Goal: Task Accomplishment & Management: Complete application form

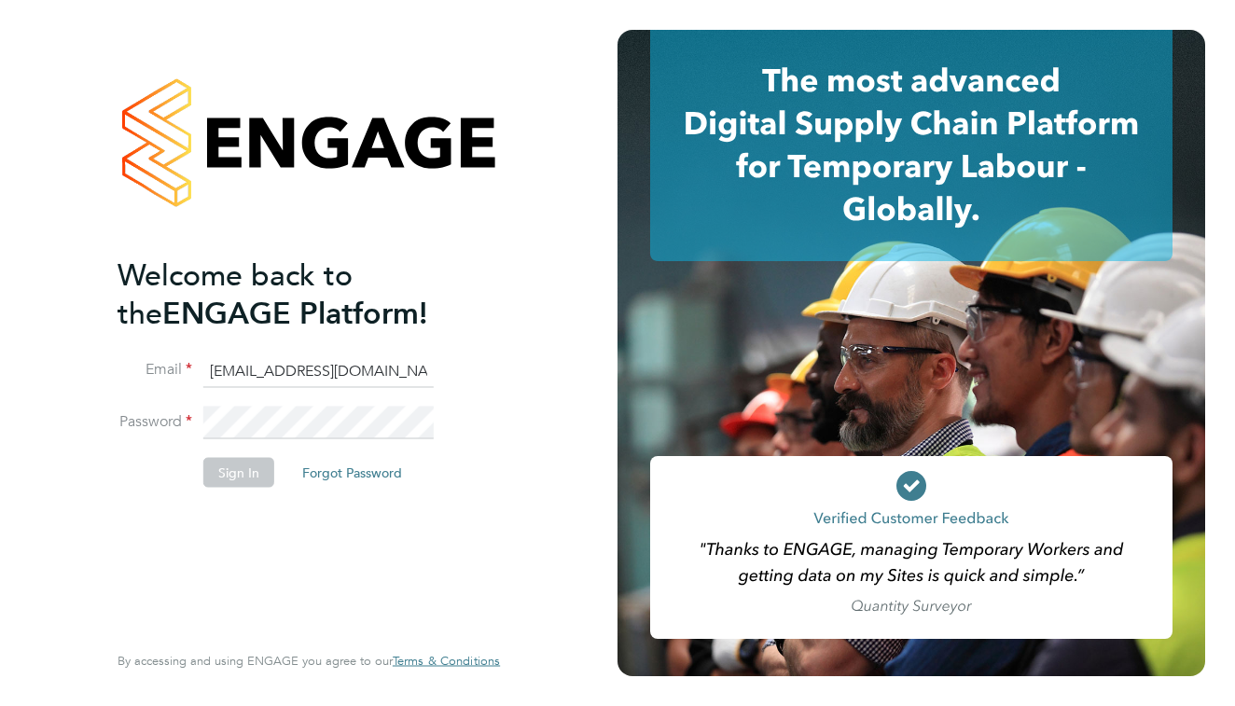
type input "anthonyhill16@btinternet.com"
click at [230, 474] on button "Sign In" at bounding box center [238, 473] width 71 height 30
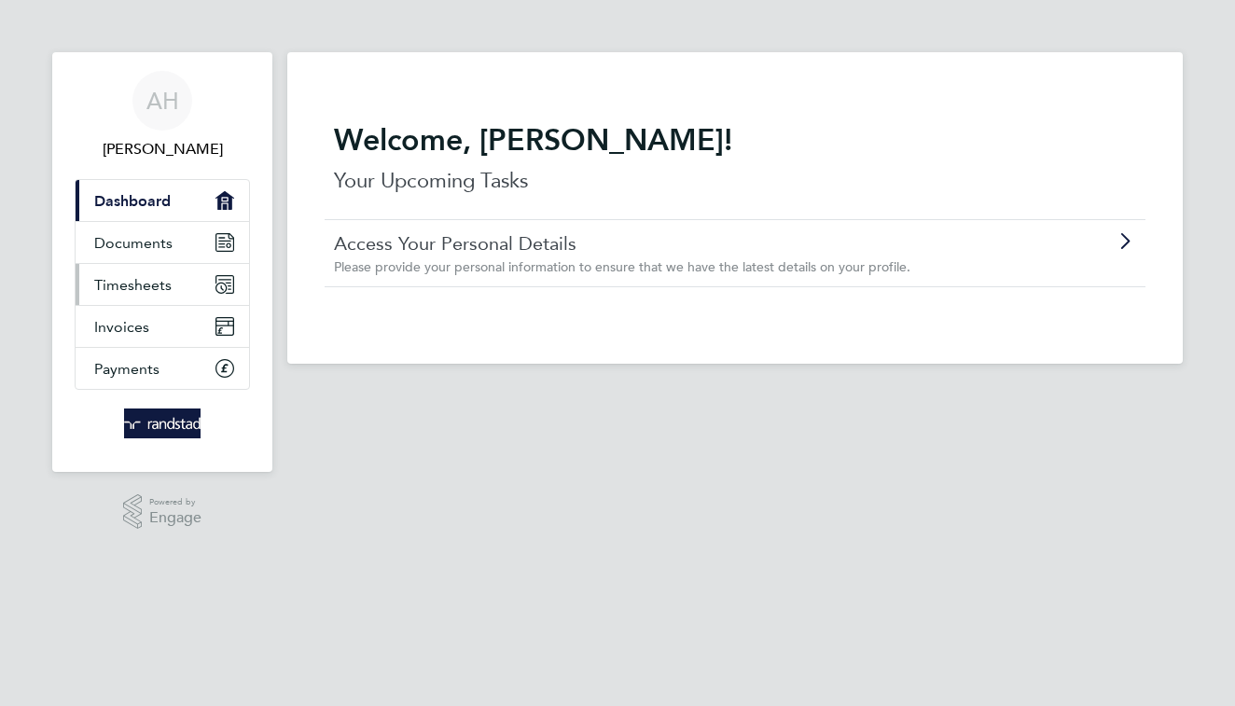
click at [137, 291] on span "Timesheets" at bounding box center [132, 285] width 77 height 18
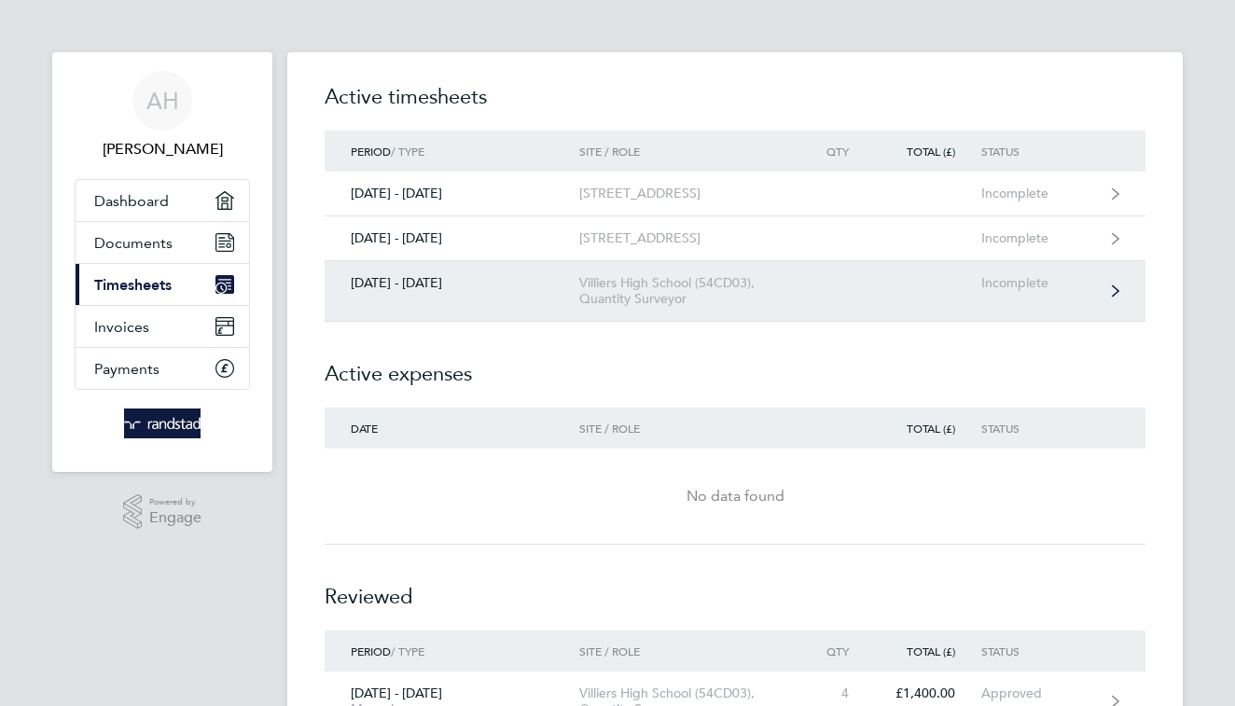
click at [429, 291] on div "[DATE] - [DATE]" at bounding box center [452, 283] width 255 height 16
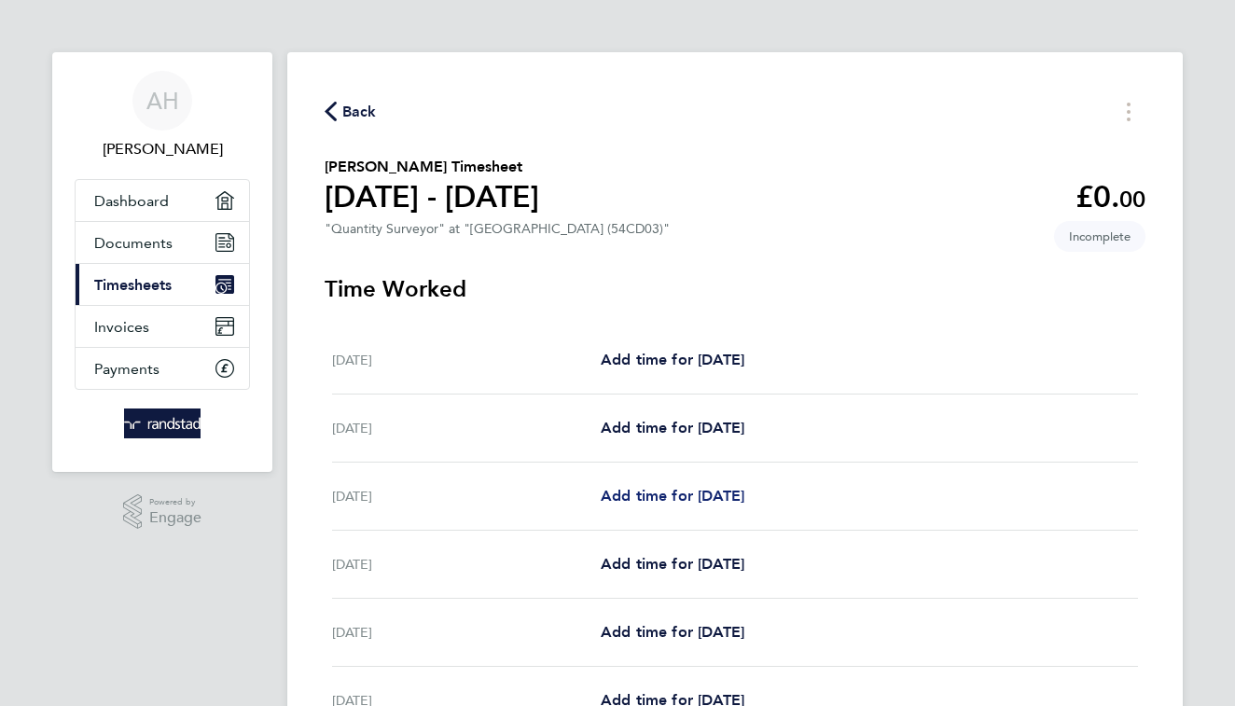
click at [636, 493] on span "Add time for [DATE]" at bounding box center [673, 496] width 144 height 18
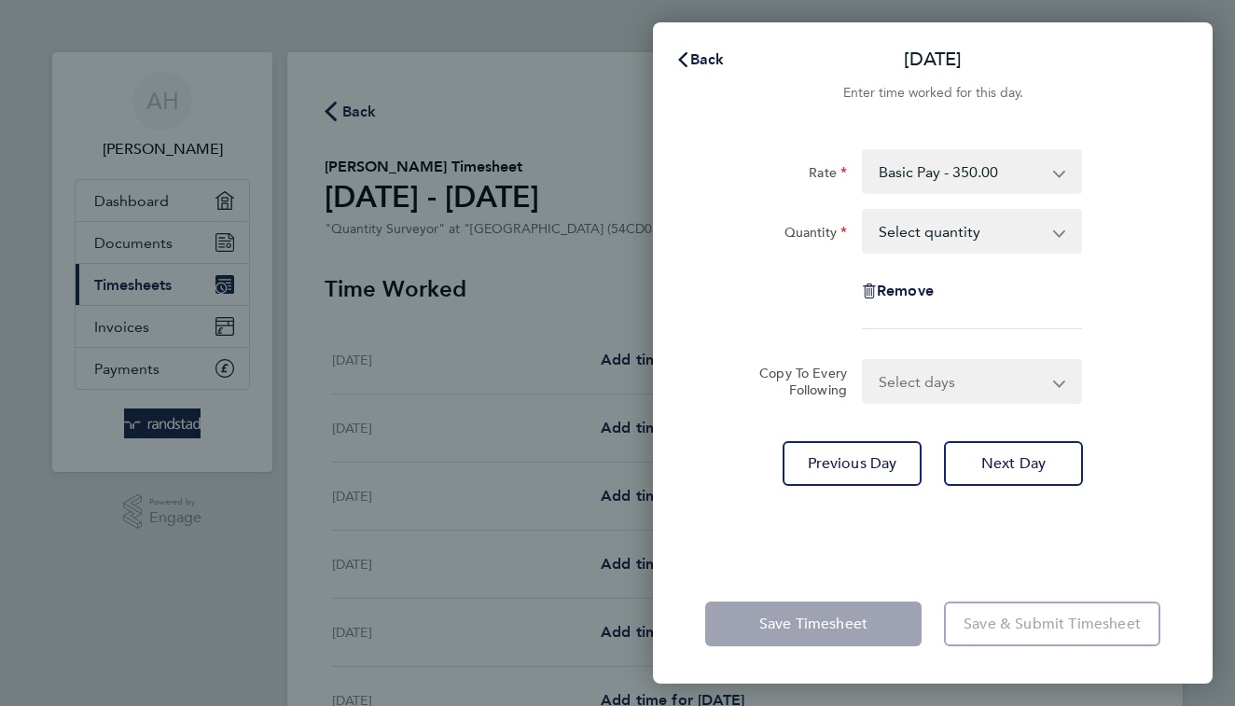
click at [1058, 234] on app-icon-cross-button at bounding box center [1069, 231] width 22 height 41
select select "0.5"
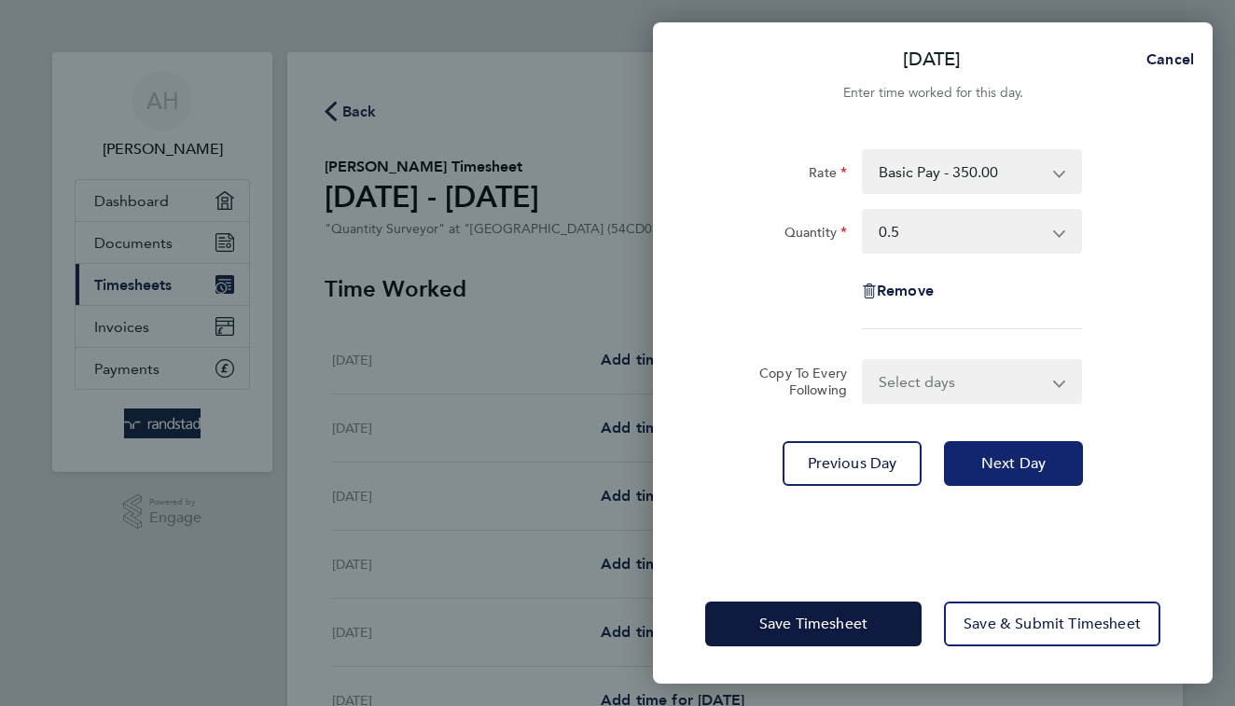
click at [987, 464] on span "Next Day" at bounding box center [1013, 463] width 64 height 19
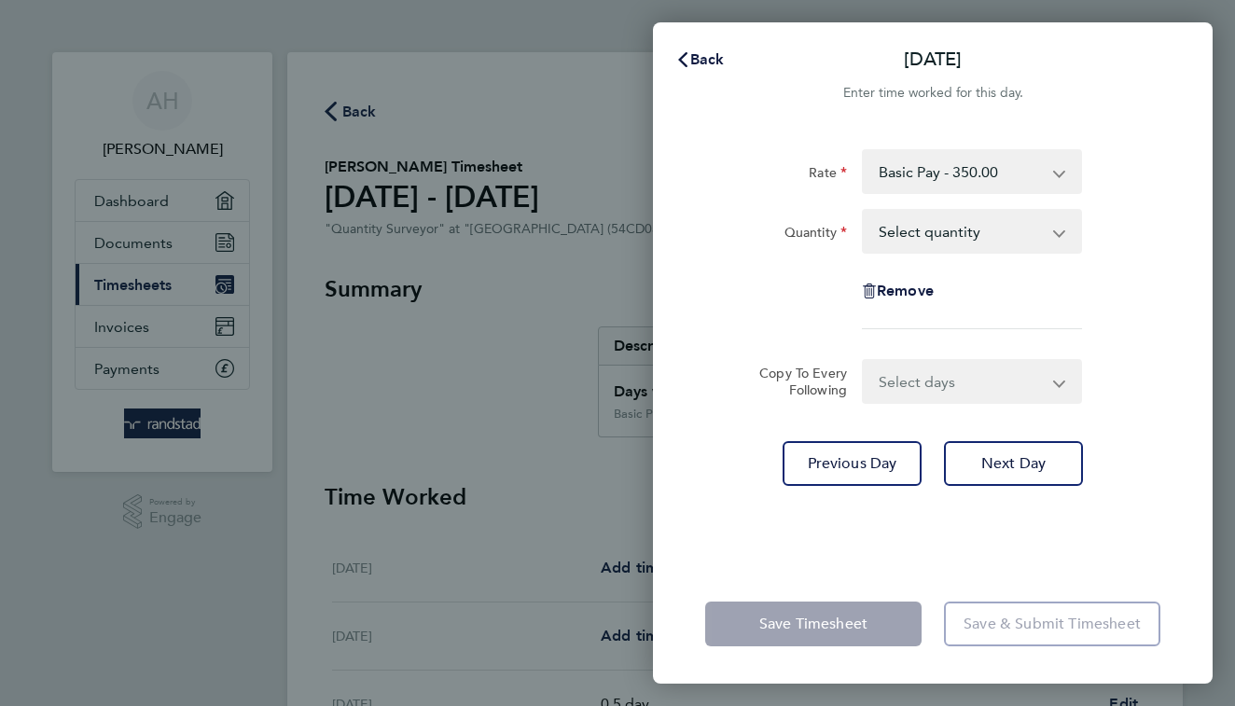
click at [1060, 234] on app-icon-cross-button at bounding box center [1069, 231] width 22 height 41
click at [1058, 231] on app-icon-cross-button at bounding box center [1069, 231] width 22 height 41
select select "1"
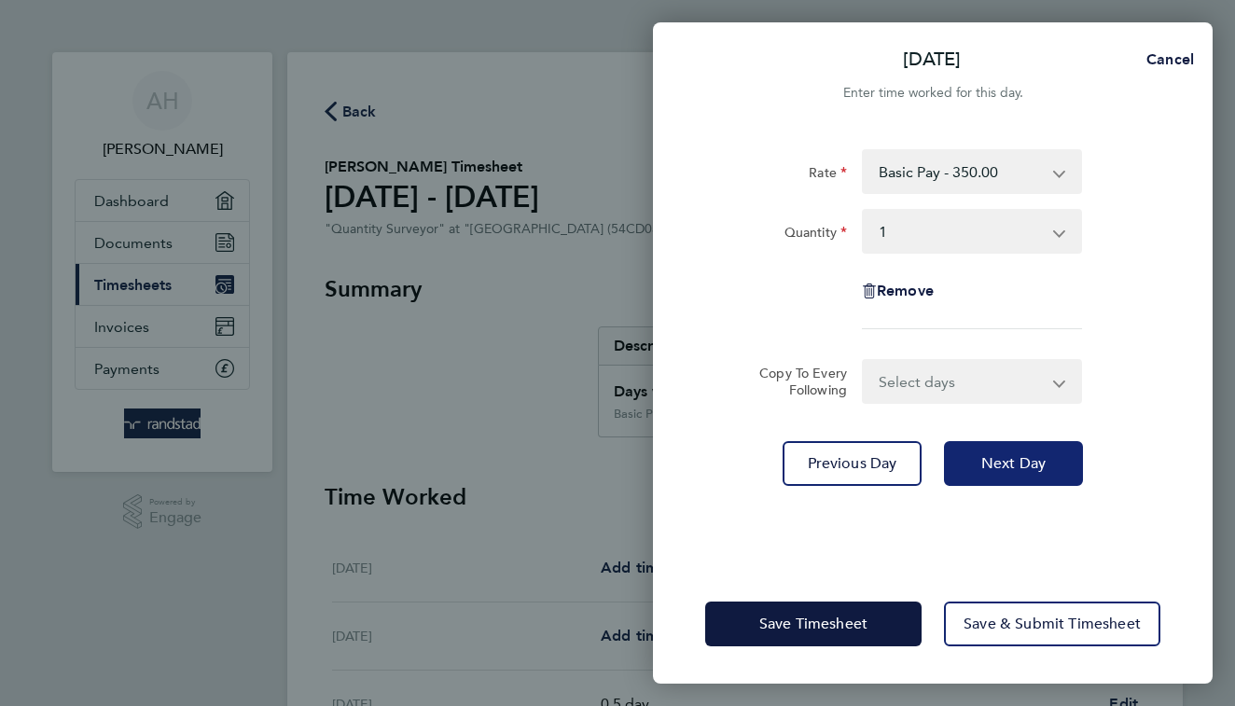
click at [991, 461] on span "Next Day" at bounding box center [1013, 463] width 64 height 19
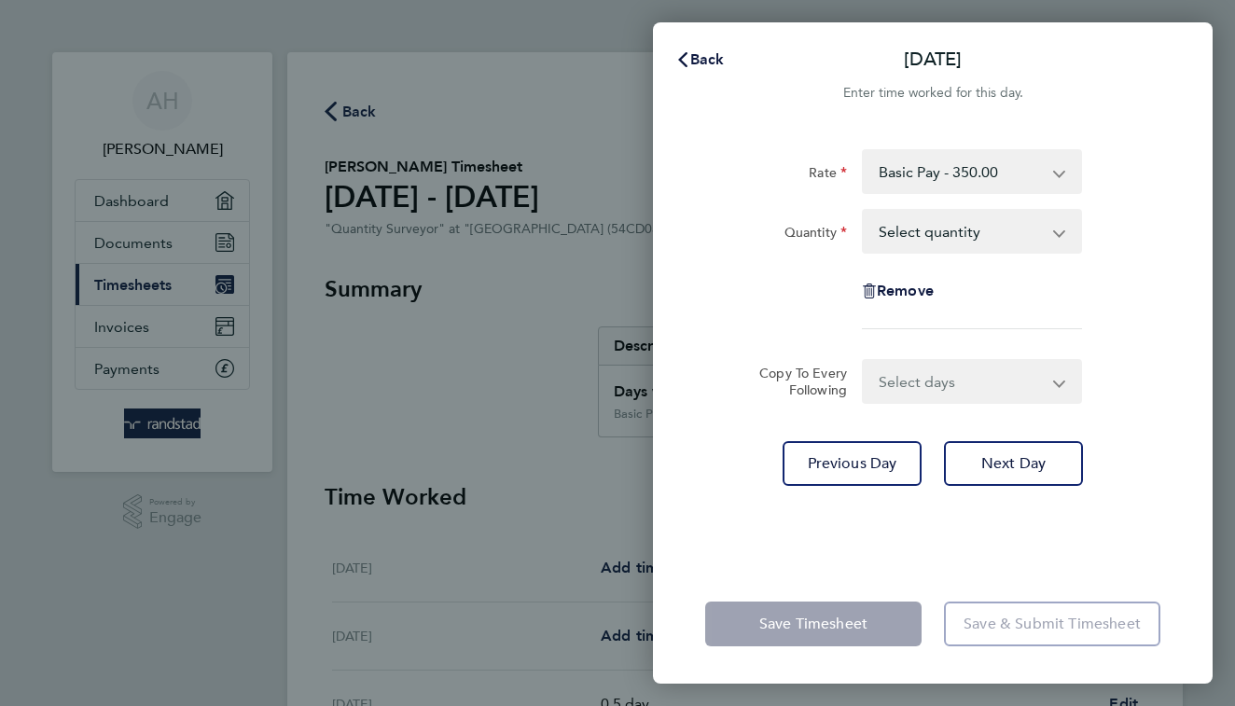
click at [1059, 233] on app-icon-cross-button at bounding box center [1069, 231] width 22 height 41
select select "1"
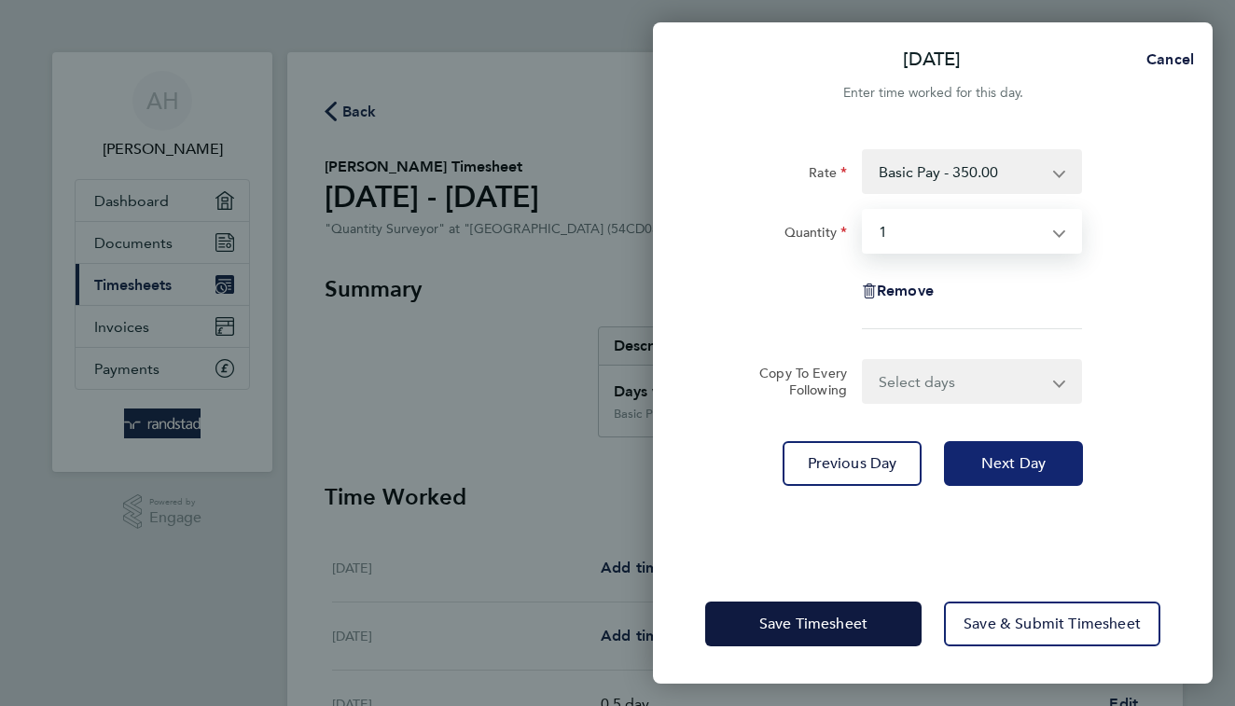
click at [1005, 465] on span "Next Day" at bounding box center [1013, 463] width 64 height 19
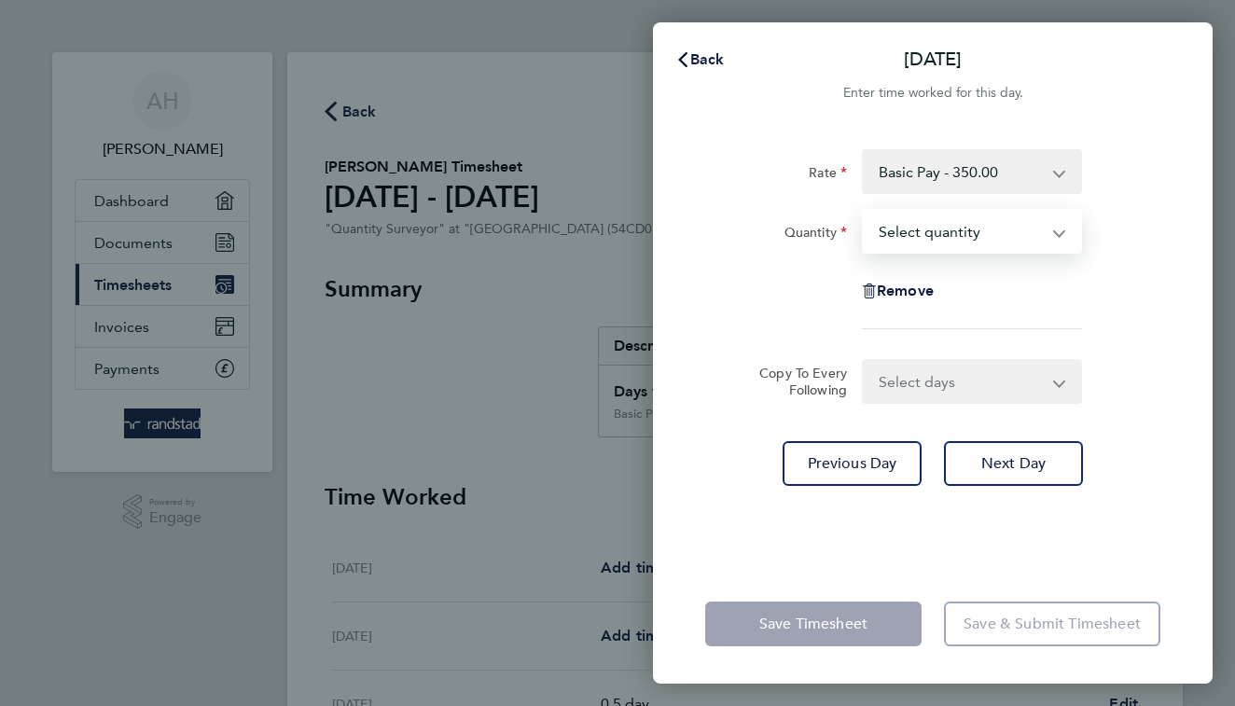
select select "0.5"
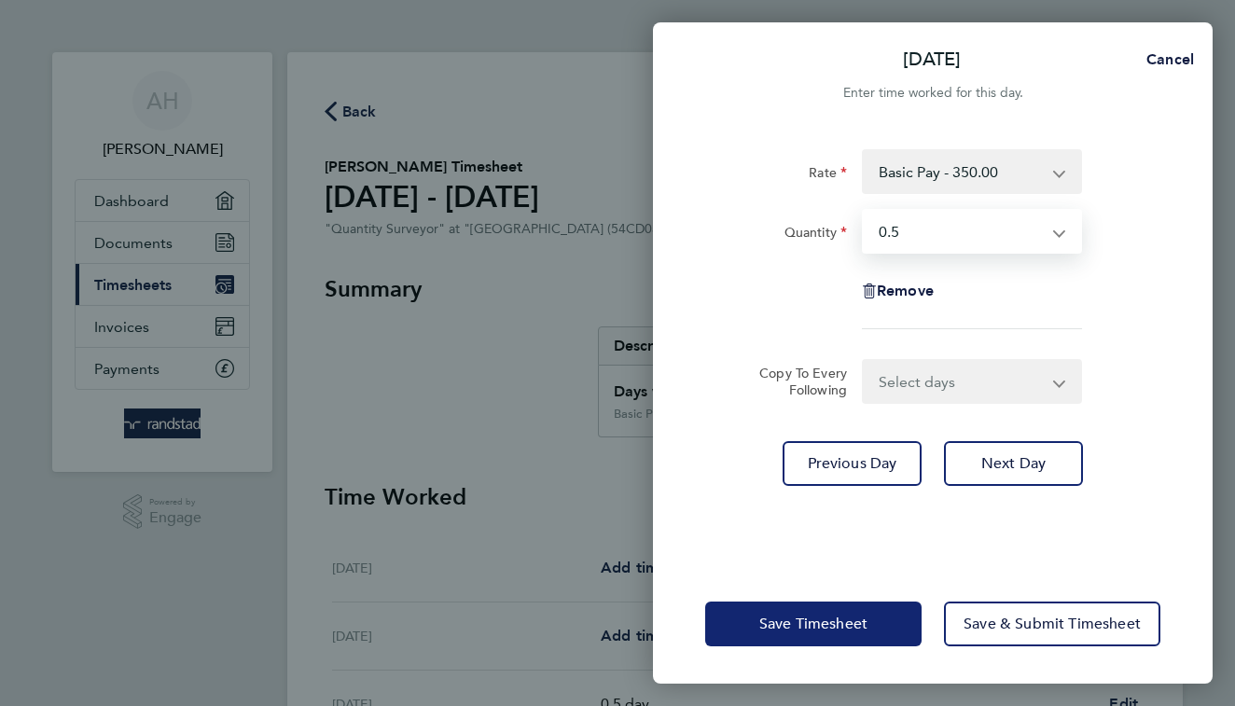
click at [820, 621] on span "Save Timesheet" at bounding box center [813, 624] width 108 height 19
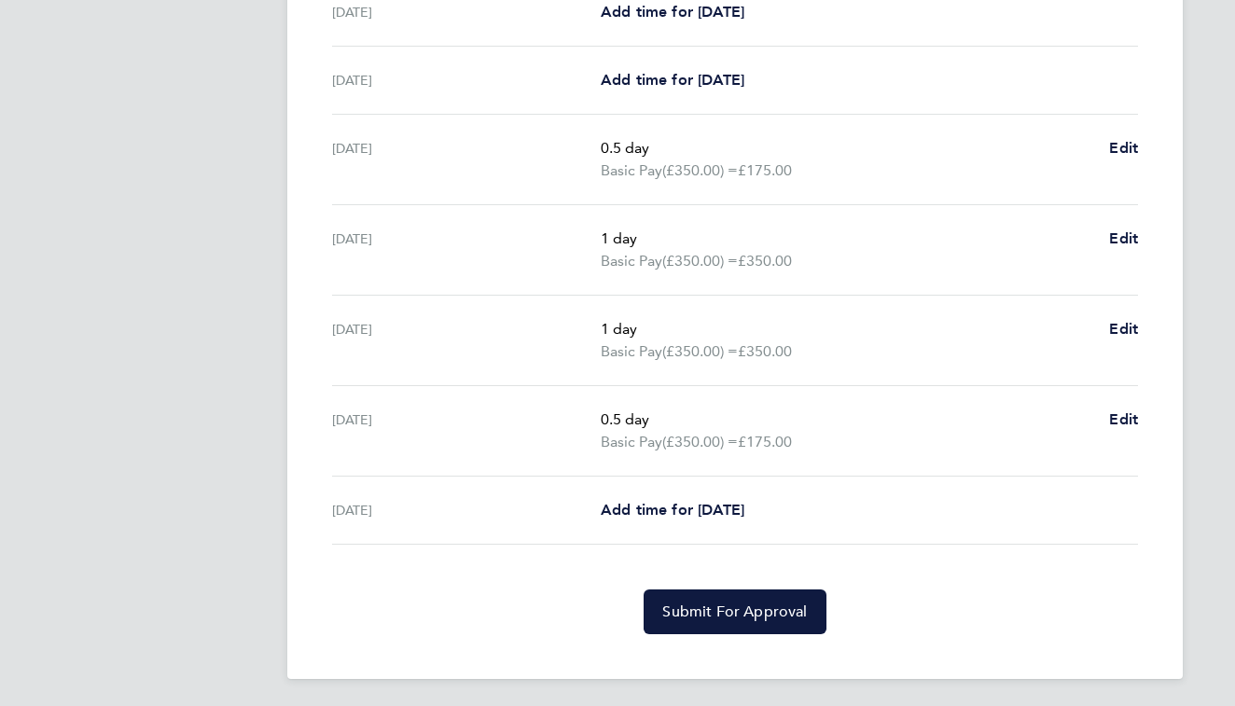
scroll to position [559, 0]
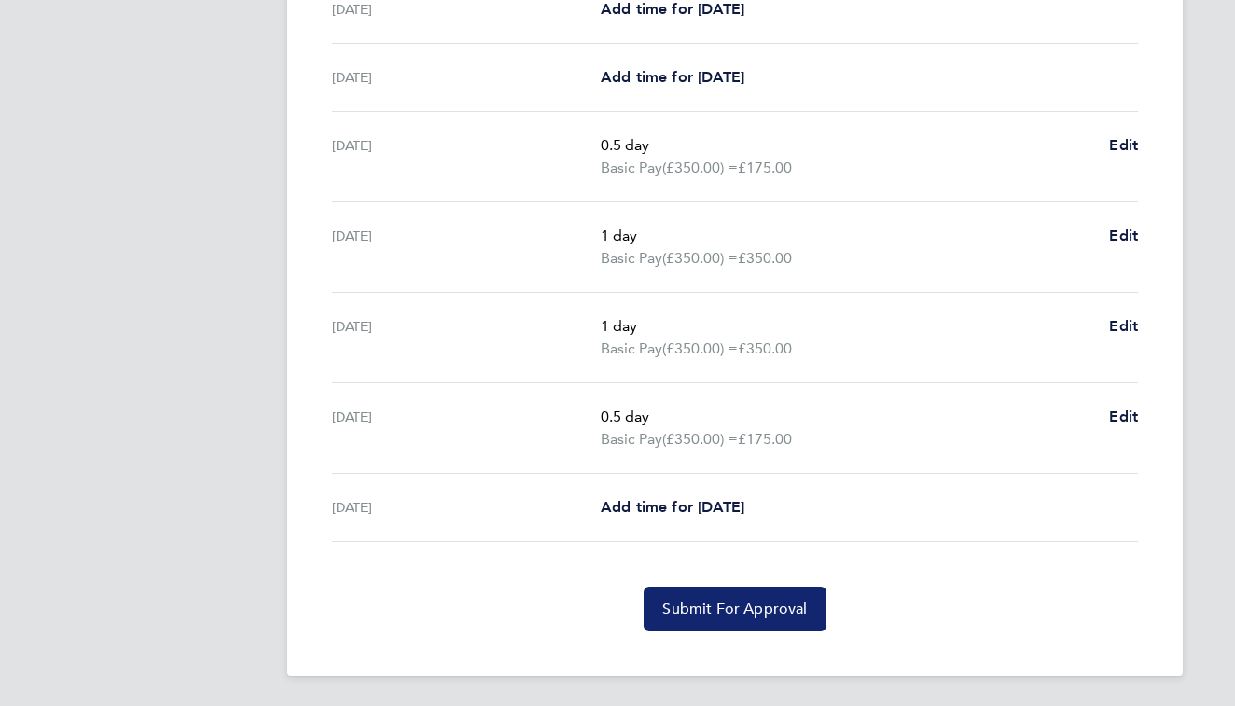
click at [752, 610] on span "Submit For Approval" at bounding box center [734, 609] width 145 height 19
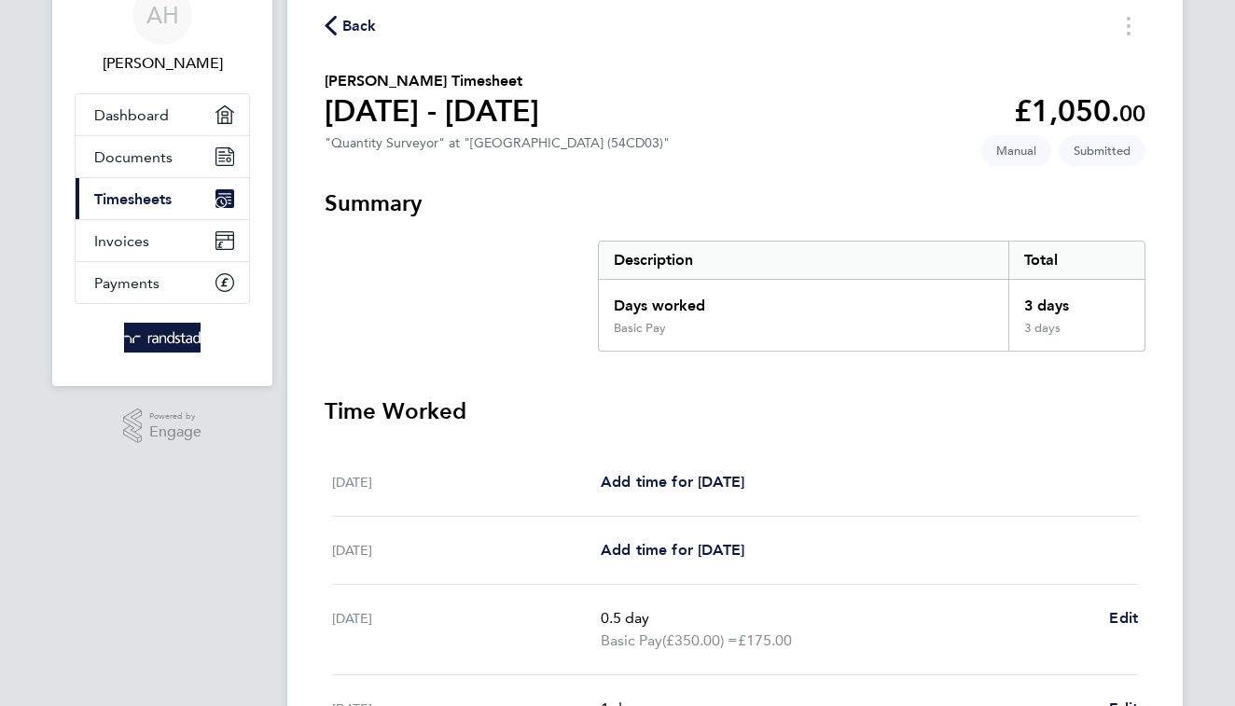
scroll to position [81, 0]
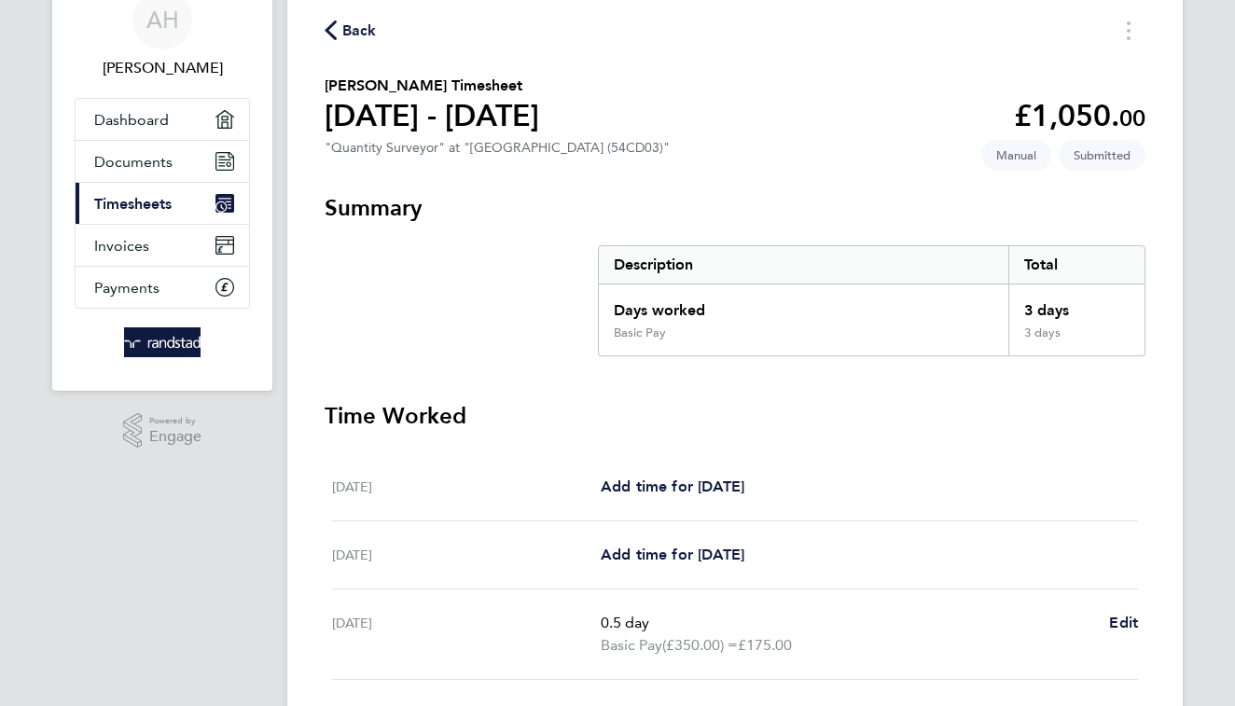
click at [150, 203] on span "Timesheets" at bounding box center [132, 204] width 77 height 18
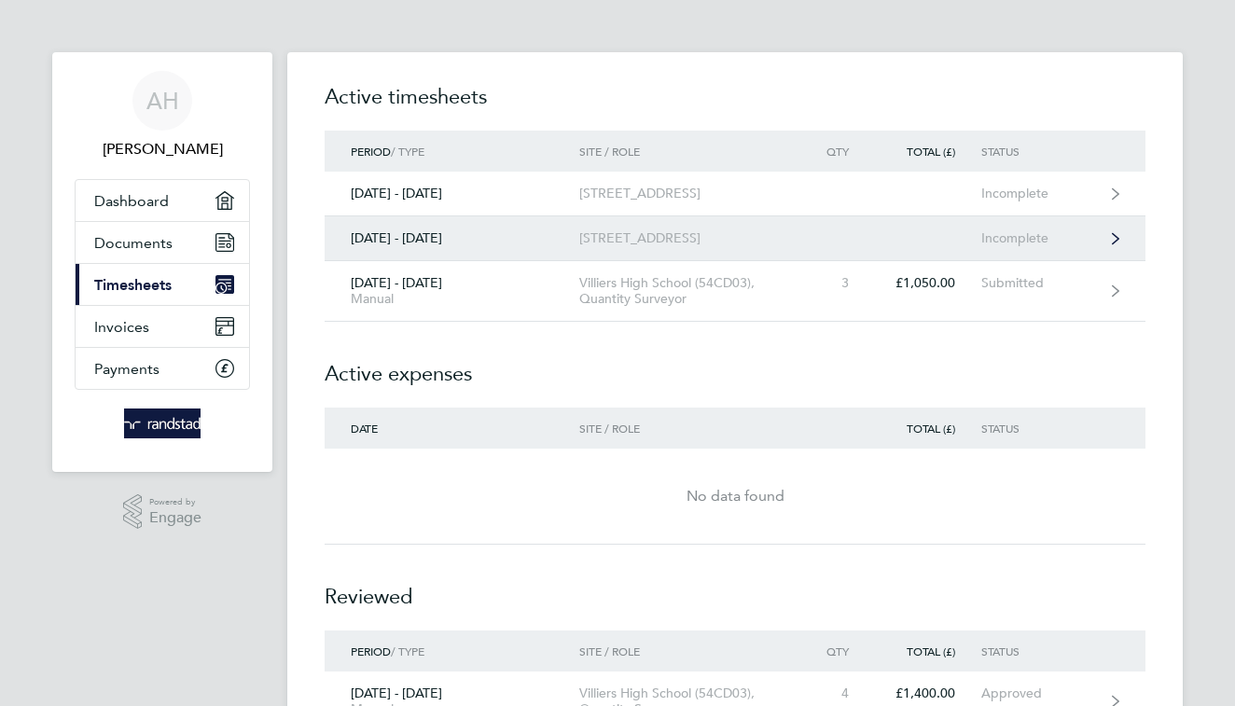
click at [1026, 246] on div "Incomplete" at bounding box center [1038, 238] width 115 height 16
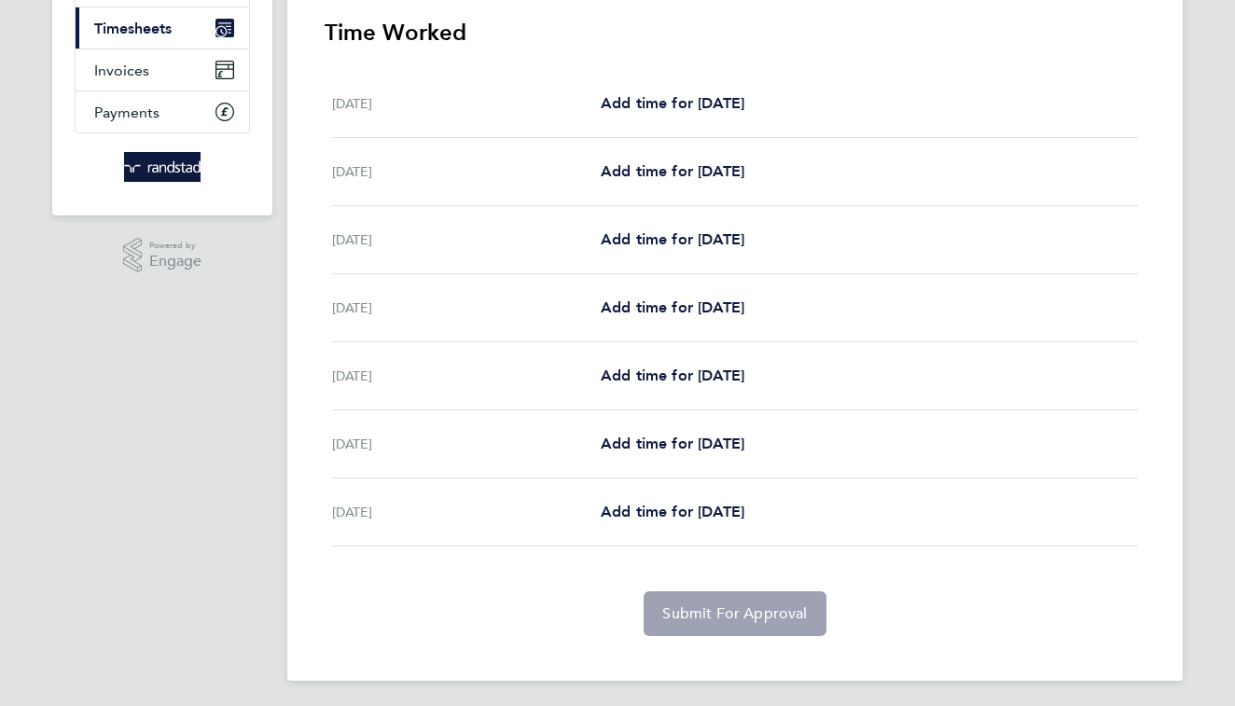
scroll to position [262, 0]
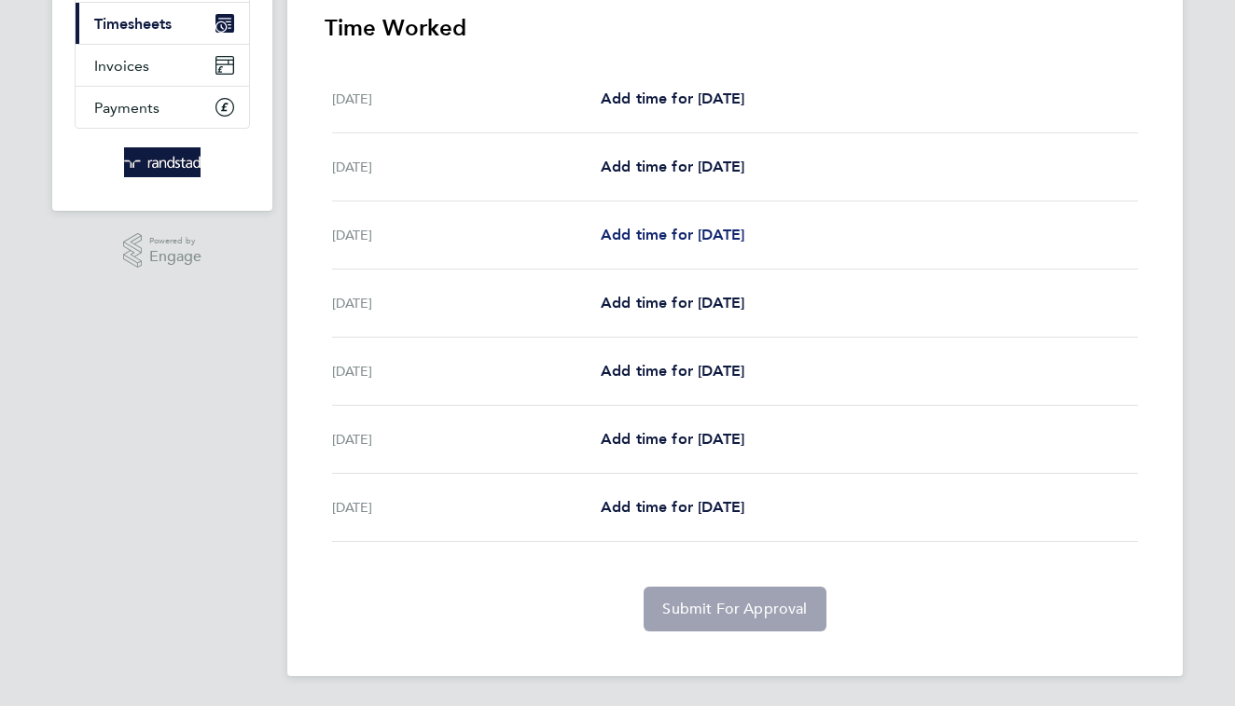
click at [744, 235] on span "Add time for [DATE]" at bounding box center [673, 235] width 144 height 18
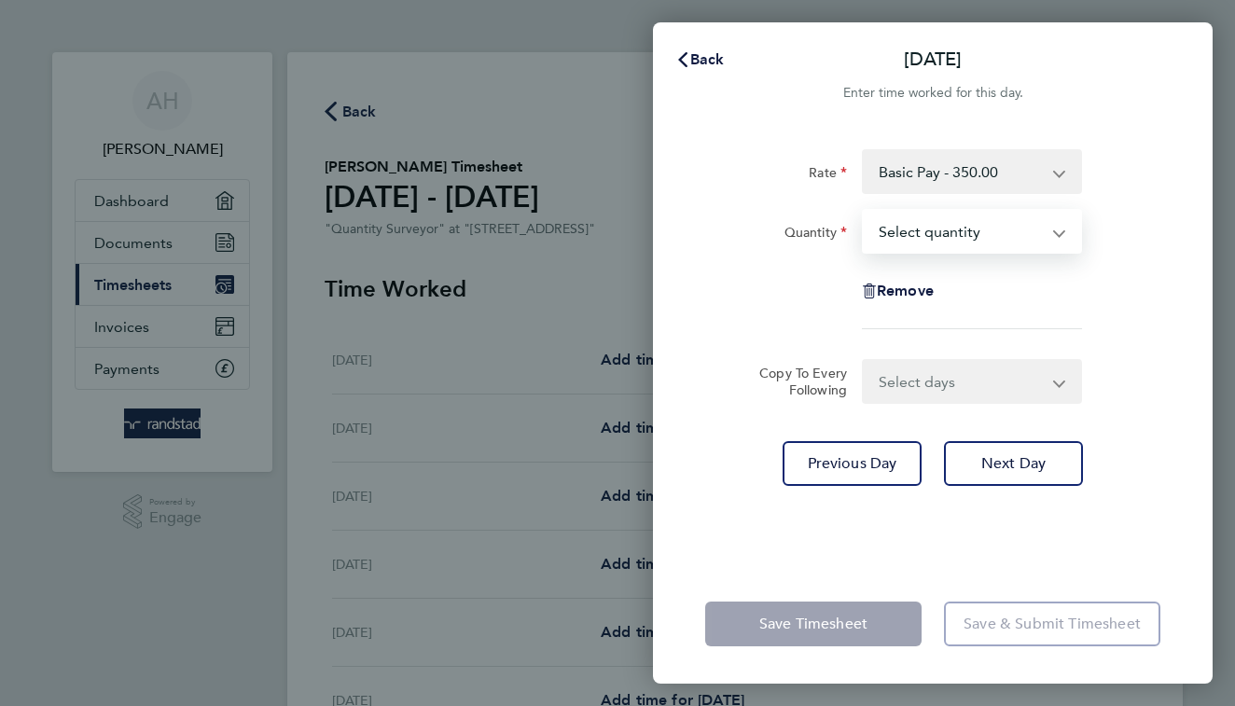
select select "0.5"
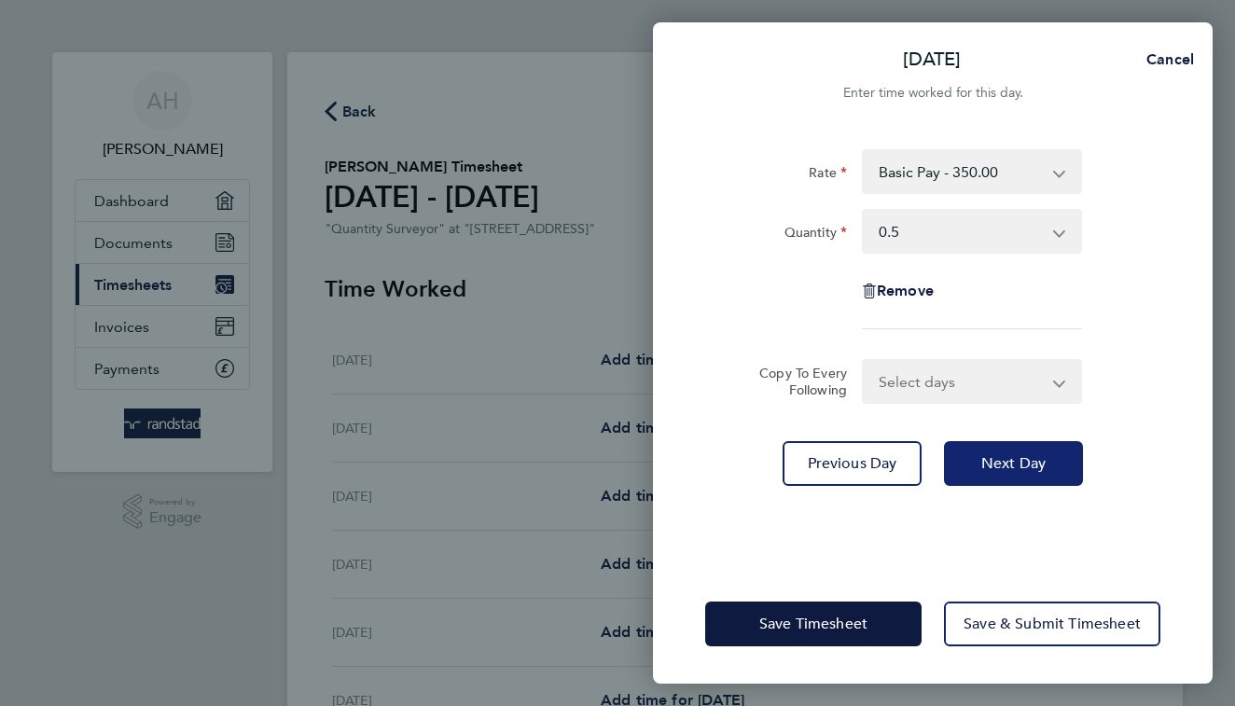
click at [995, 463] on span "Next Day" at bounding box center [1013, 463] width 64 height 19
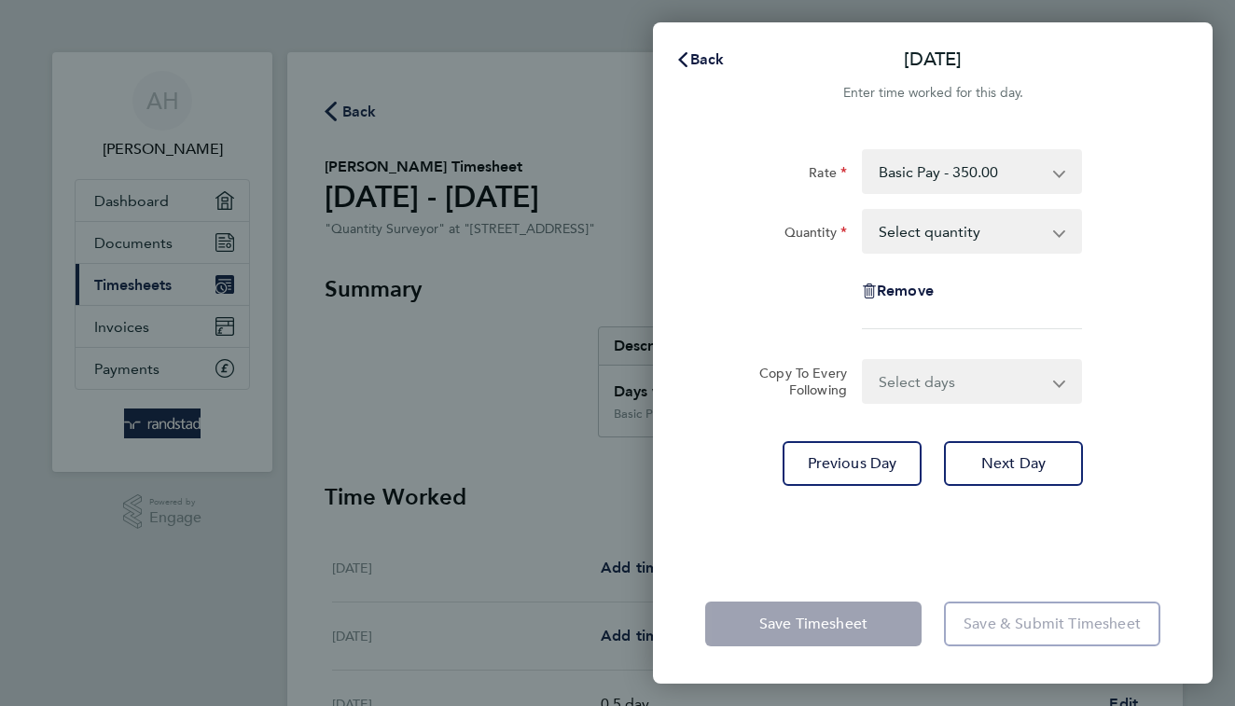
click at [995, 463] on span "Next Day" at bounding box center [1013, 463] width 64 height 19
click at [995, 464] on span "Next Day" at bounding box center [1013, 463] width 64 height 19
select select "0.5"
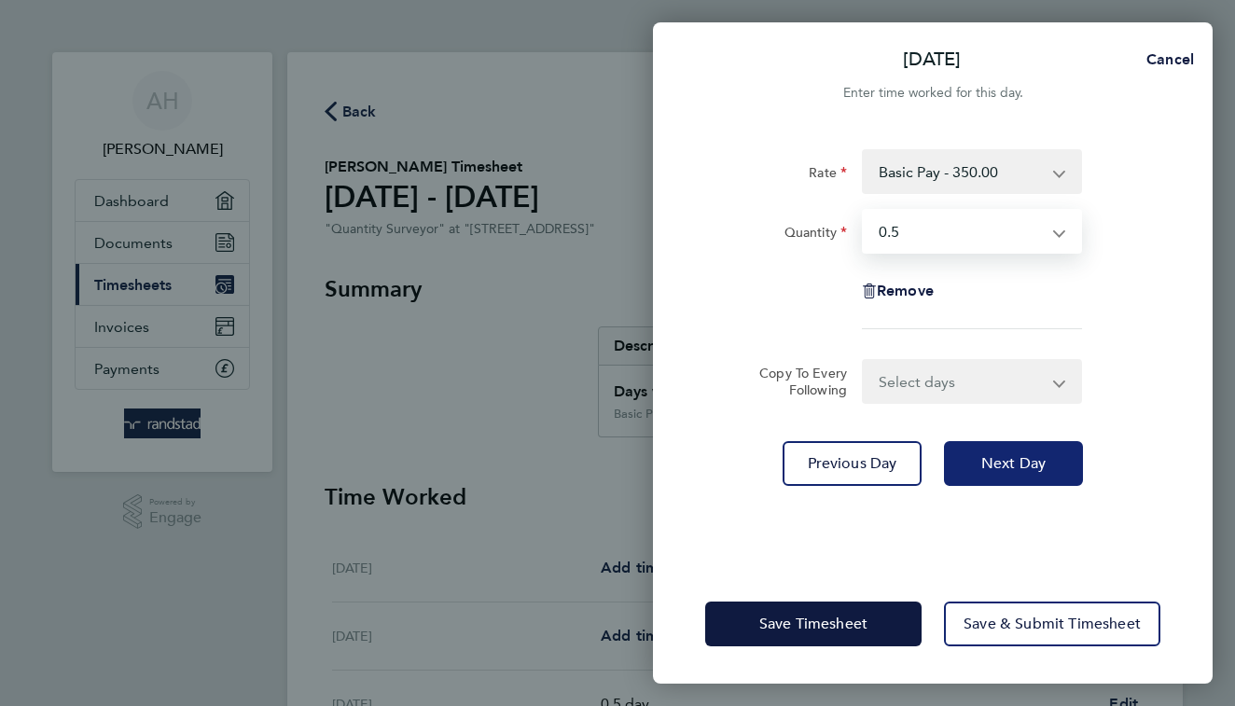
click at [991, 467] on span "Next Day" at bounding box center [1013, 463] width 64 height 19
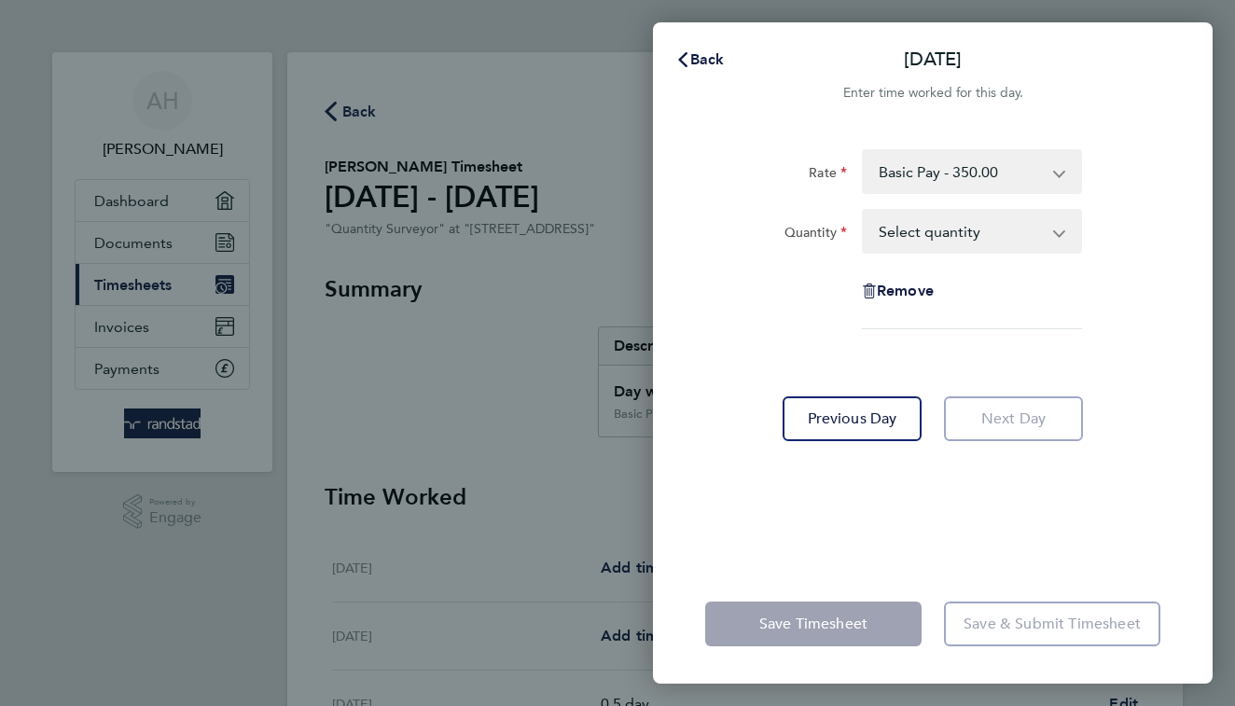
click at [1061, 232] on app-icon-cross-button at bounding box center [1069, 231] width 22 height 41
select select "1"
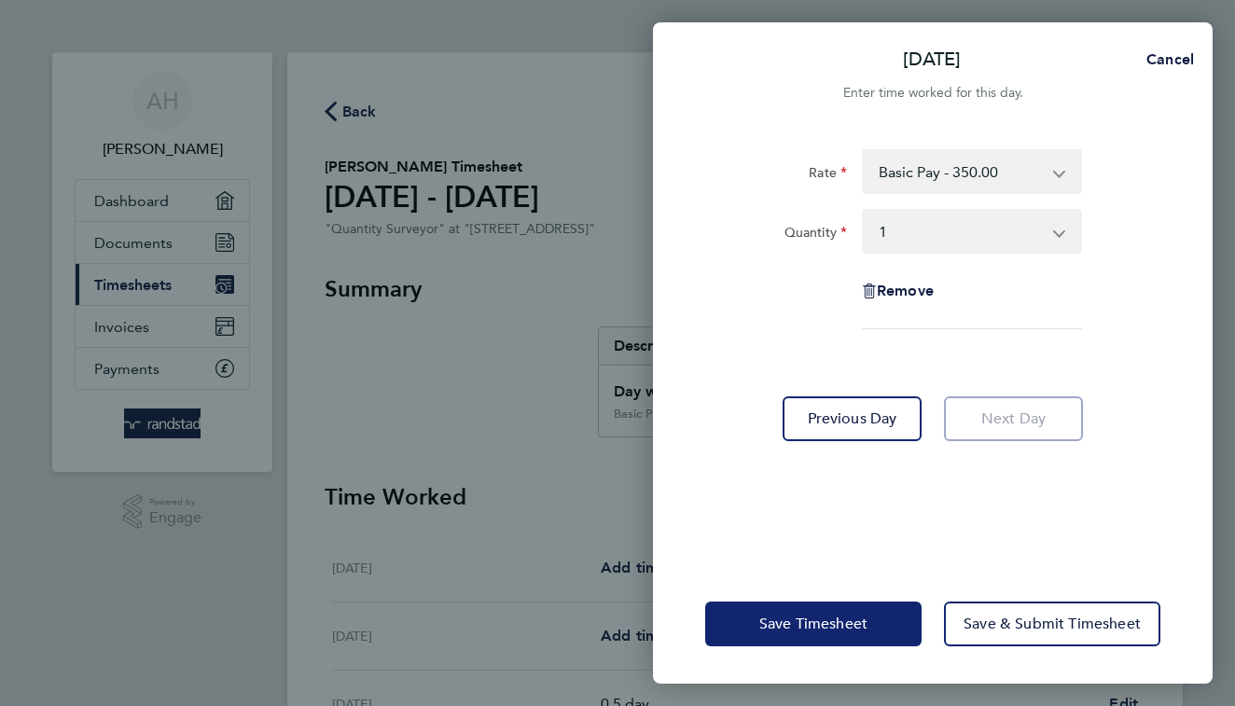
click at [817, 617] on span "Save Timesheet" at bounding box center [813, 624] width 108 height 19
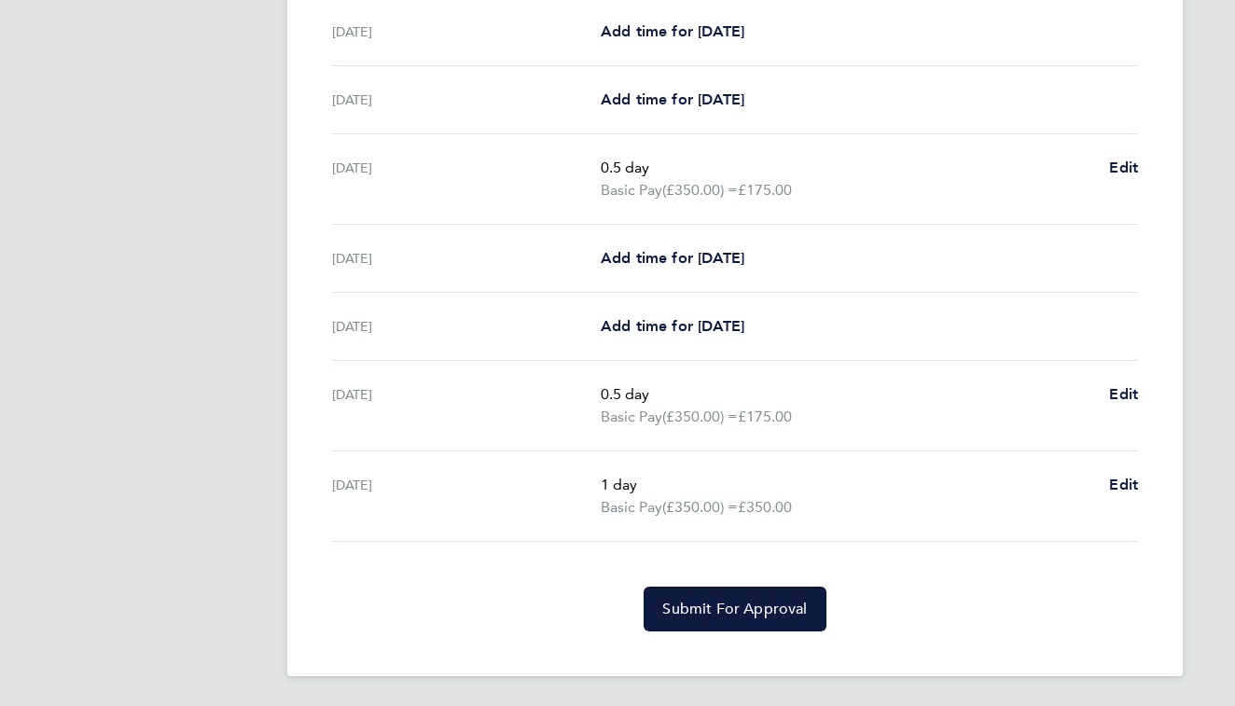
scroll to position [536, 0]
click at [779, 603] on span "Submit For Approval" at bounding box center [734, 609] width 145 height 19
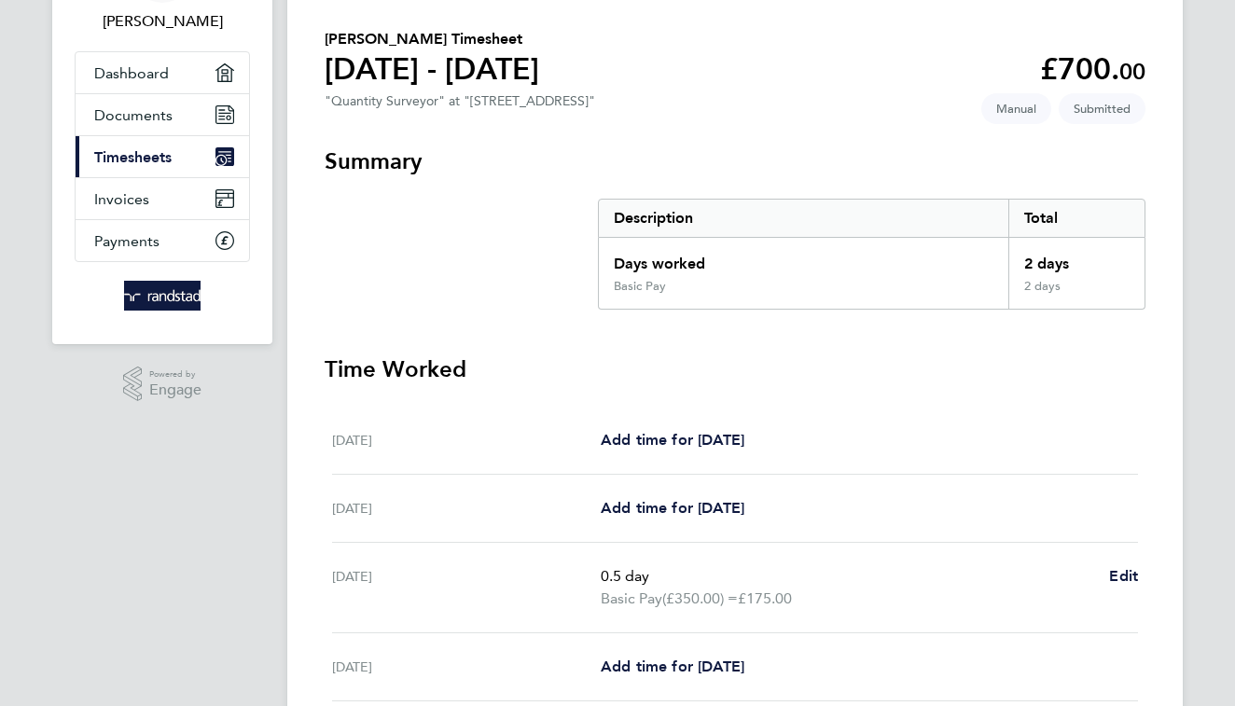
scroll to position [107, 0]
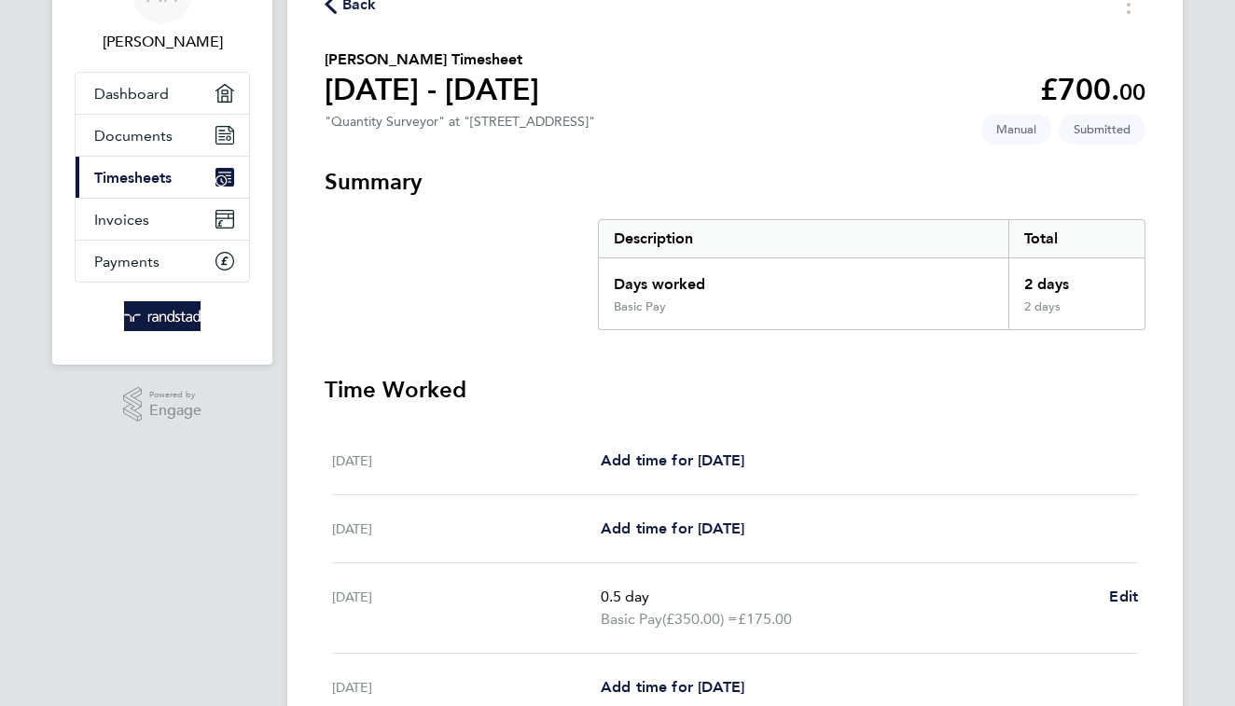
click at [130, 173] on span "Timesheets" at bounding box center [132, 178] width 77 height 18
